Goal: Transaction & Acquisition: Purchase product/service

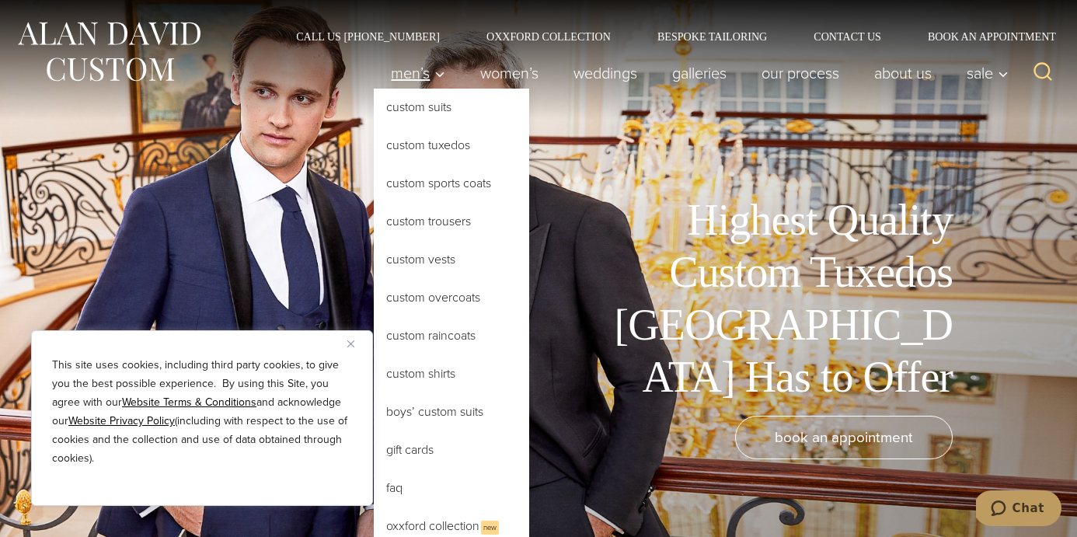
click at [419, 78] on span "Men’s" at bounding box center [418, 73] width 54 height 16
click at [421, 138] on link "Custom Tuxedos" at bounding box center [451, 145] width 155 height 37
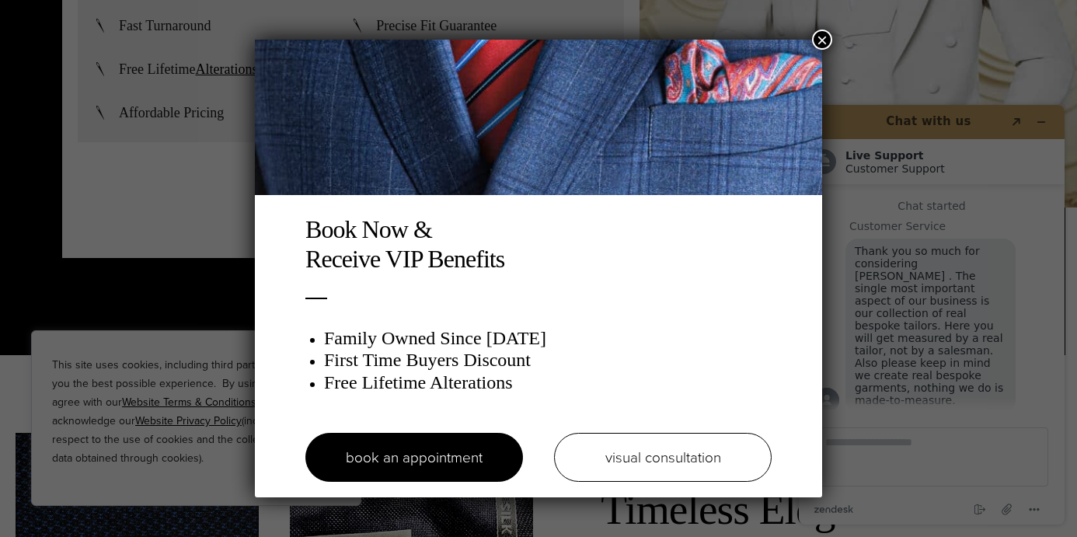
click at [815, 35] on button "×" at bounding box center [822, 40] width 20 height 20
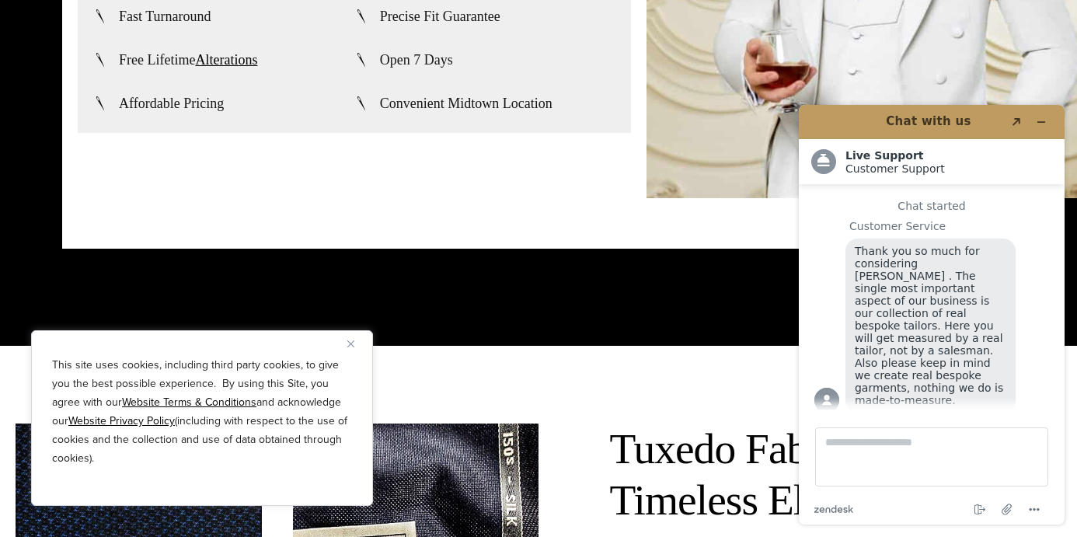
scroll to position [3977, 0]
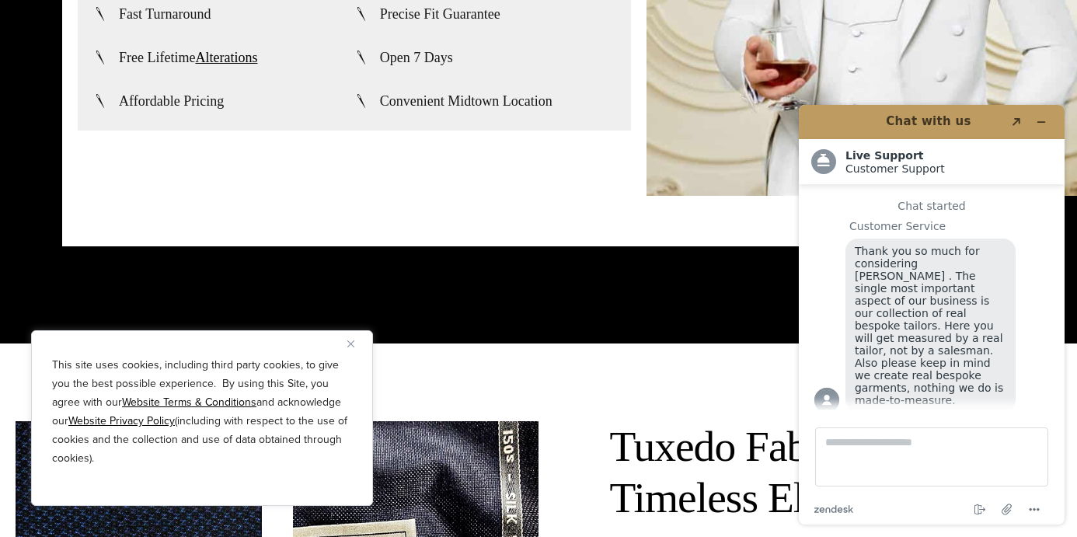
click at [349, 340] on img "Close" at bounding box center [350, 343] width 7 height 7
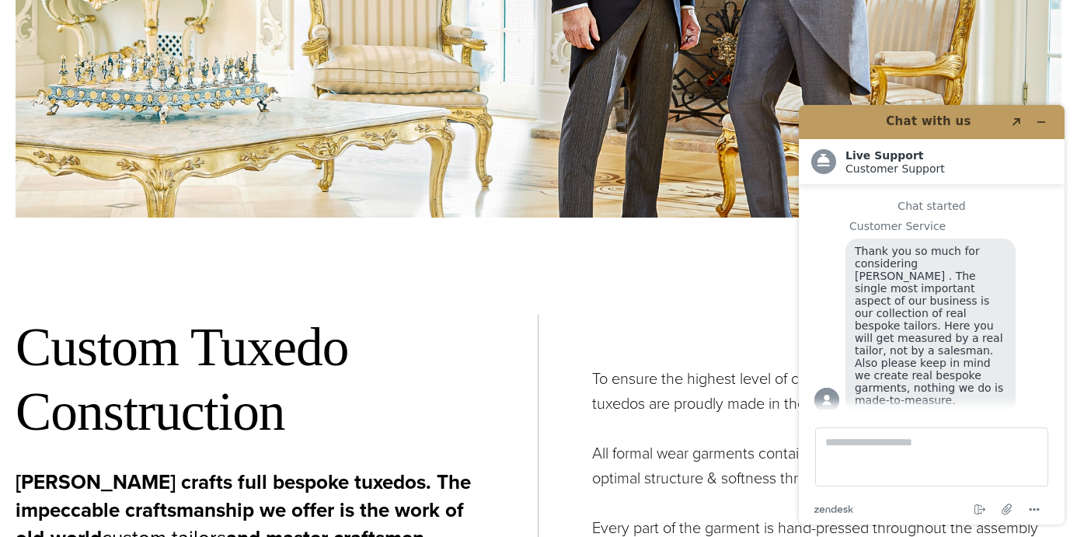
scroll to position [5407, 0]
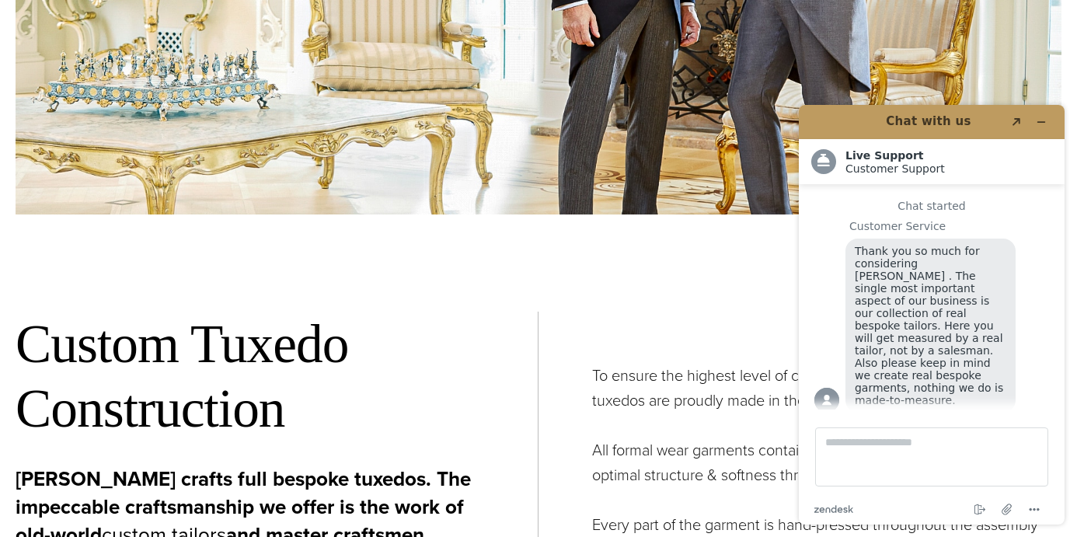
click at [722, 437] on p "All formal wear garments contain a full canvas interior allowing for optimal st…" at bounding box center [826, 462] width 469 height 50
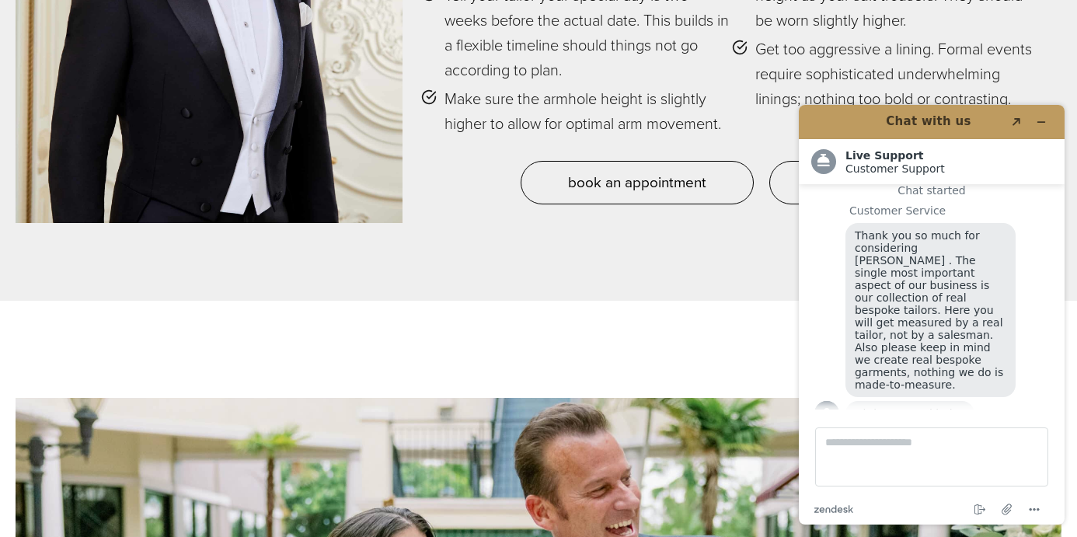
scroll to position [0, 0]
